Goal: Task Accomplishment & Management: Use online tool/utility

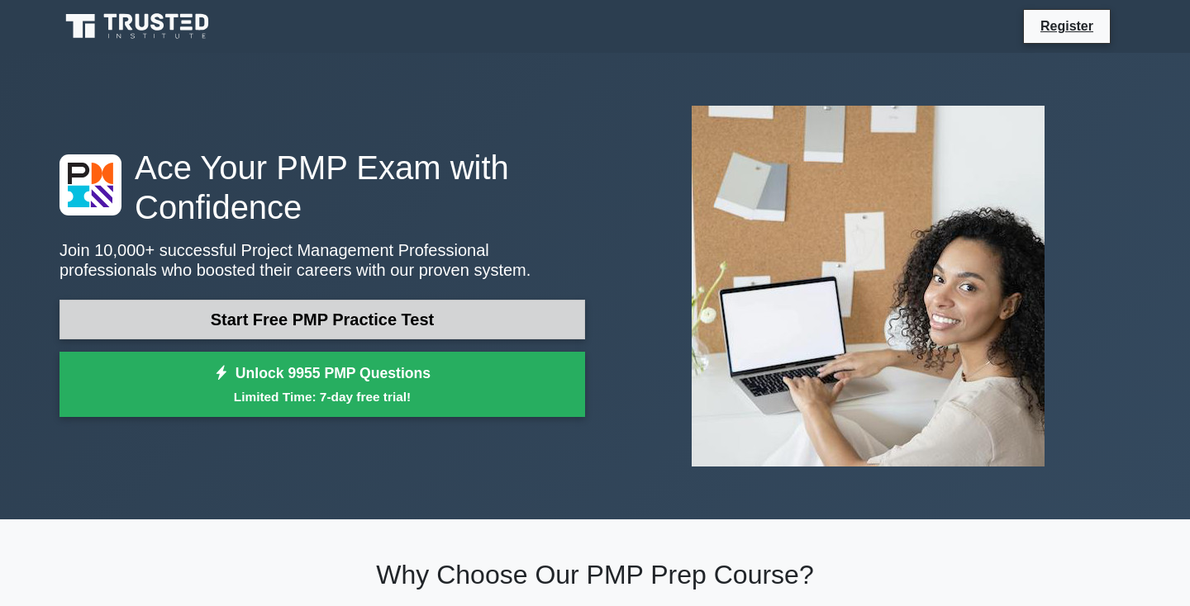
click at [221, 314] on link "Start Free PMP Practice Test" at bounding box center [321, 320] width 525 height 40
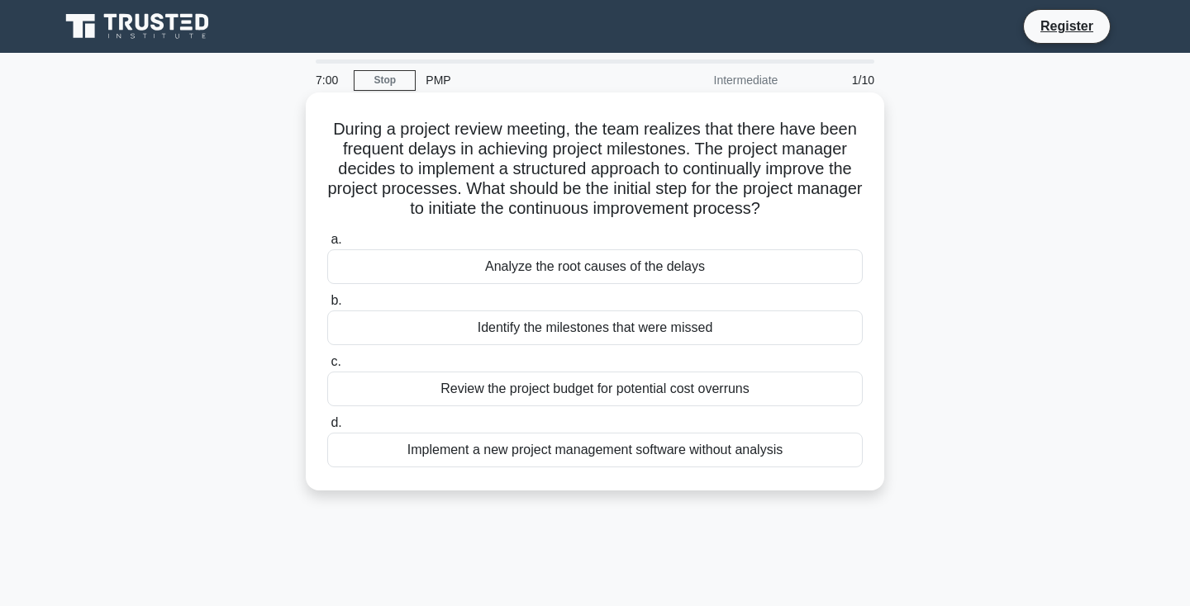
click at [432, 272] on div "Analyze the root causes of the delays" at bounding box center [594, 266] width 535 height 35
click at [327, 245] on input "a. Analyze the root causes of the delays" at bounding box center [327, 240] width 0 height 11
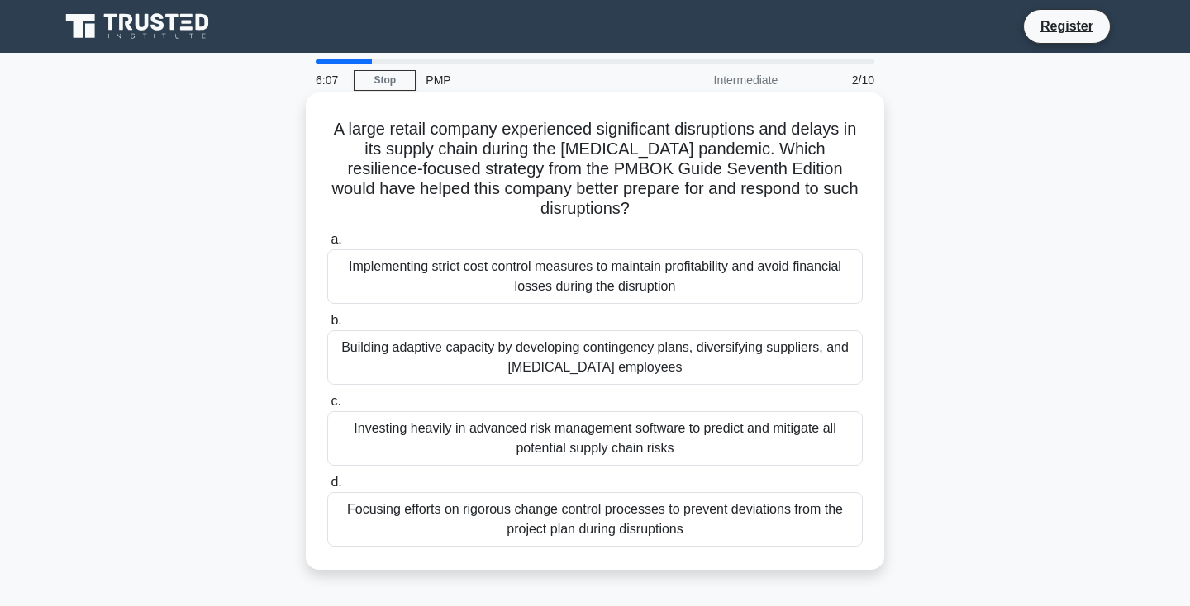
click at [355, 505] on div "Focusing efforts on rigorous change control processes to prevent deviations fro…" at bounding box center [594, 519] width 535 height 55
click at [327, 488] on input "d. Focusing efforts on rigorous change control processes to prevent deviations …" at bounding box center [327, 482] width 0 height 11
